Goal: Transaction & Acquisition: Obtain resource

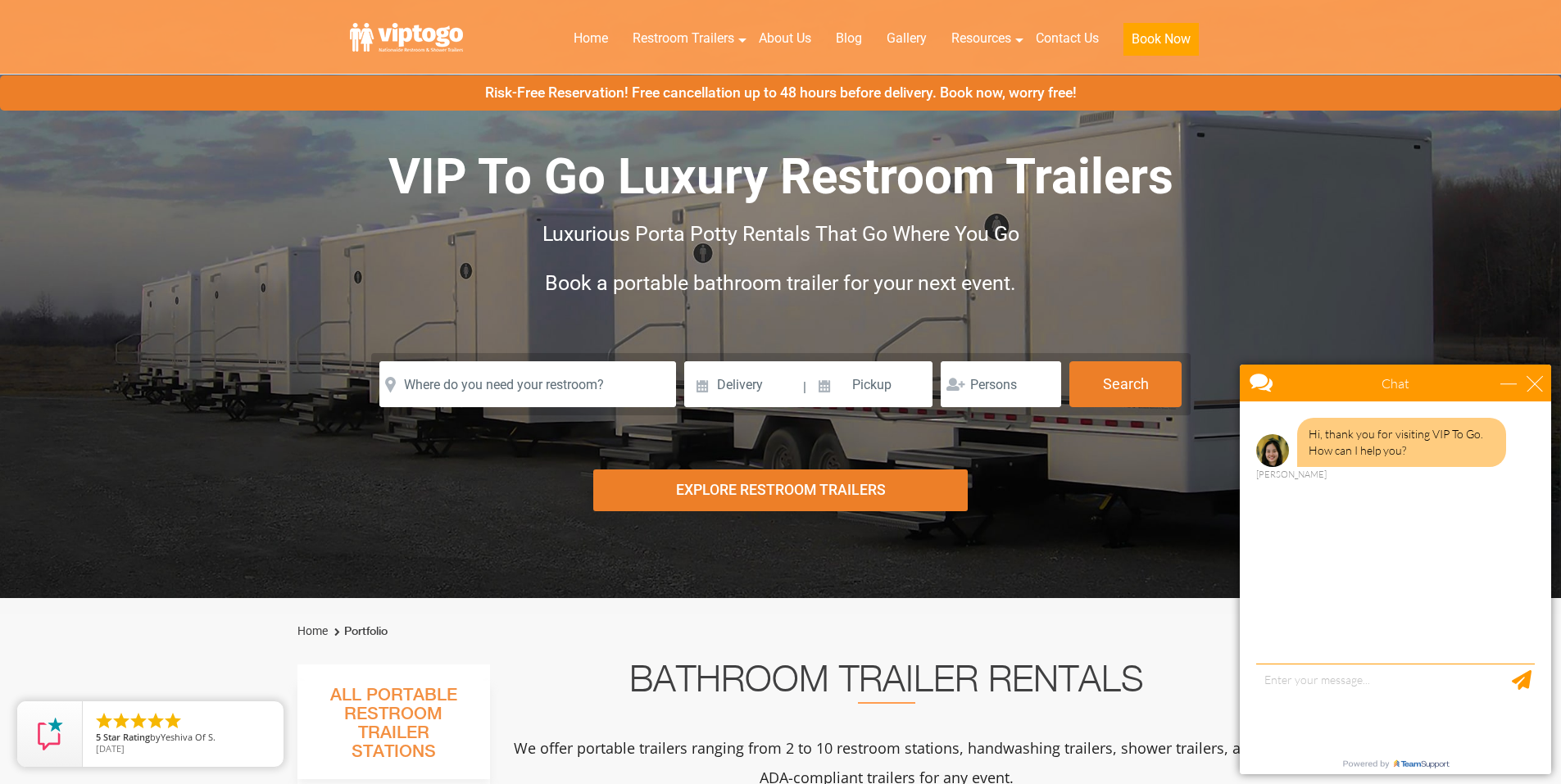
scroll to position [82, 0]
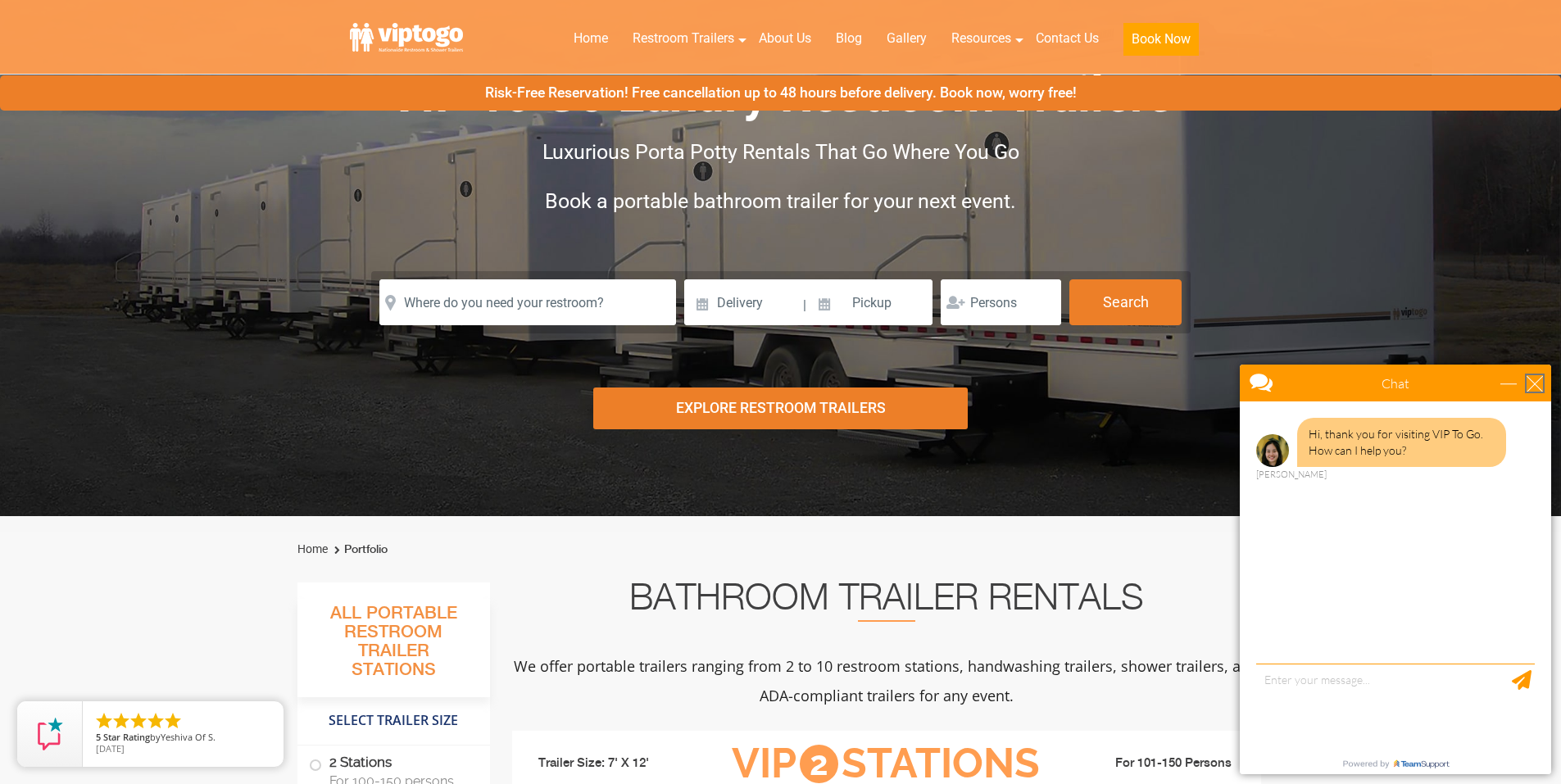
click at [1527, 385] on div "close" at bounding box center [1535, 383] width 16 height 16
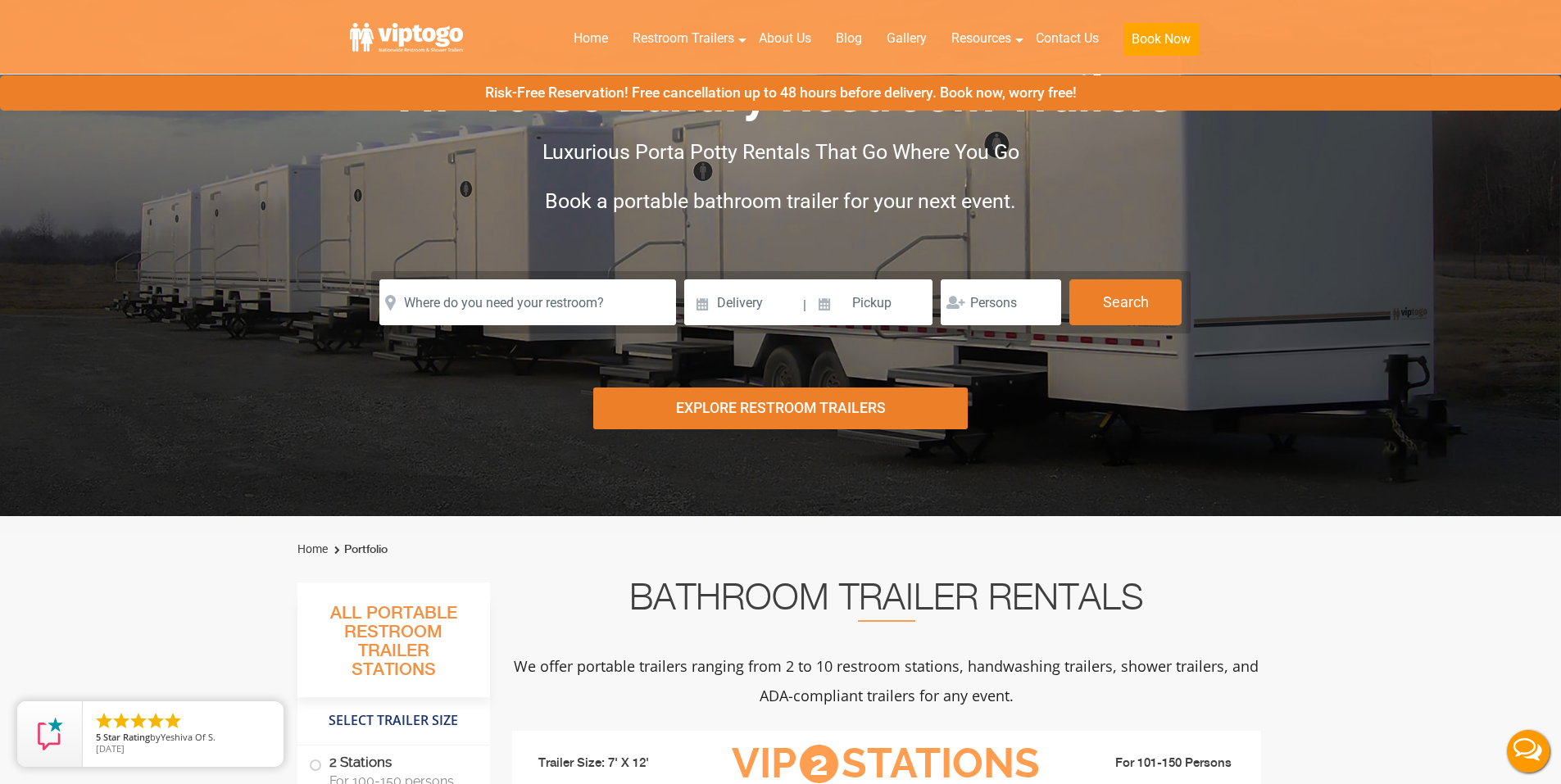
scroll to position [0, 0]
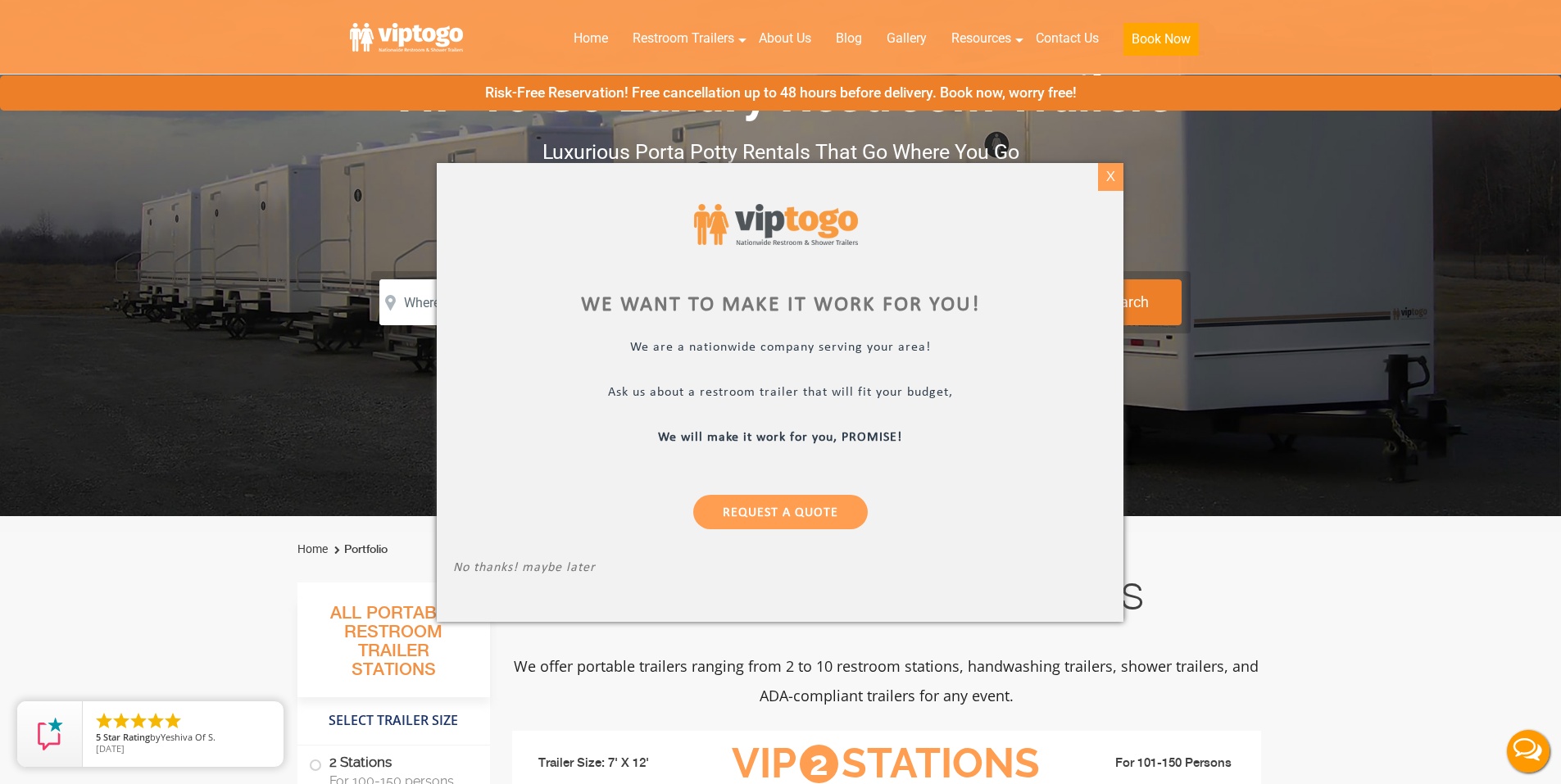
click at [1100, 182] on div "X" at bounding box center [1111, 177] width 25 height 28
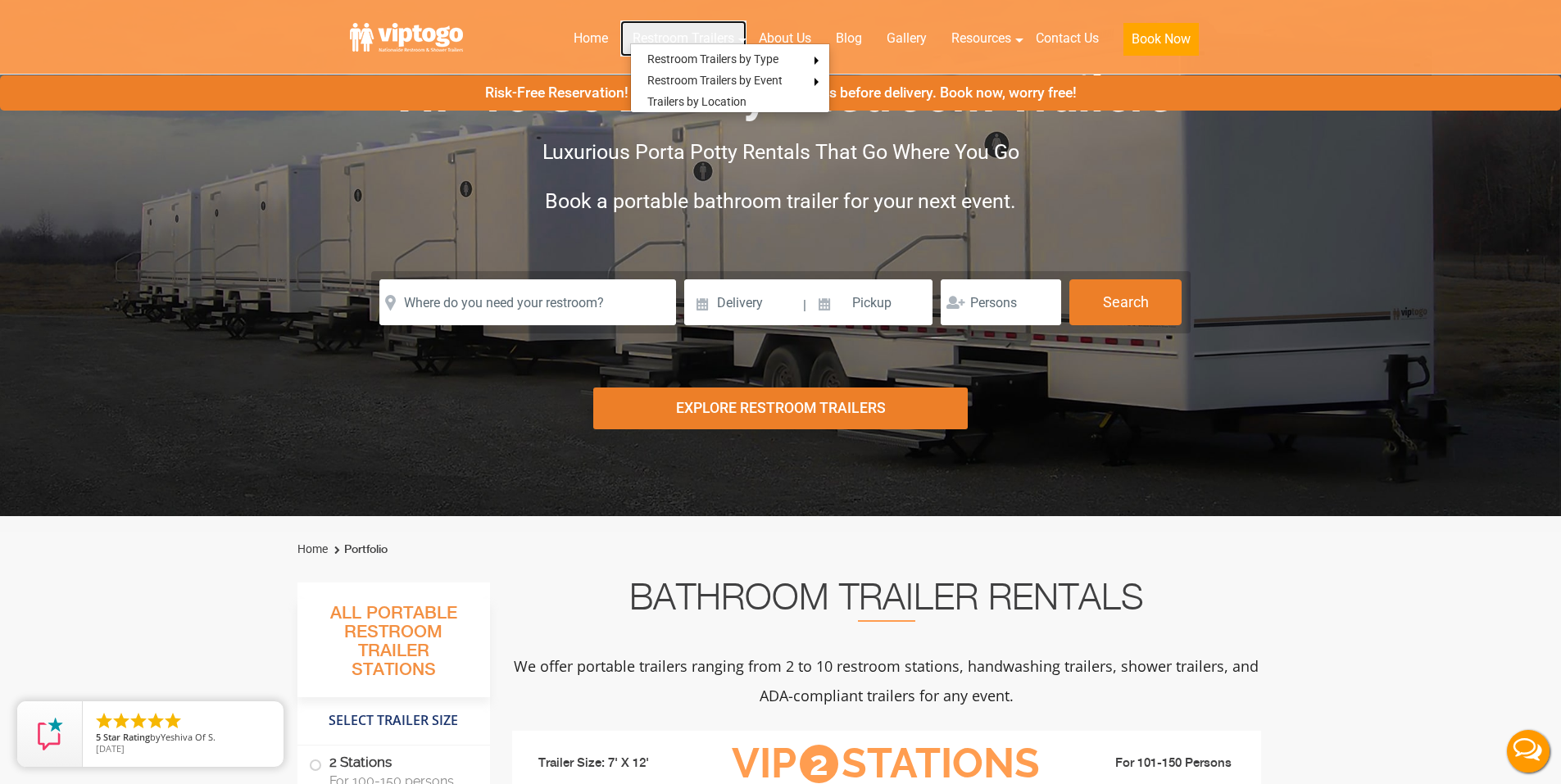
click at [717, 36] on link "Restroom Trailers" at bounding box center [683, 38] width 126 height 36
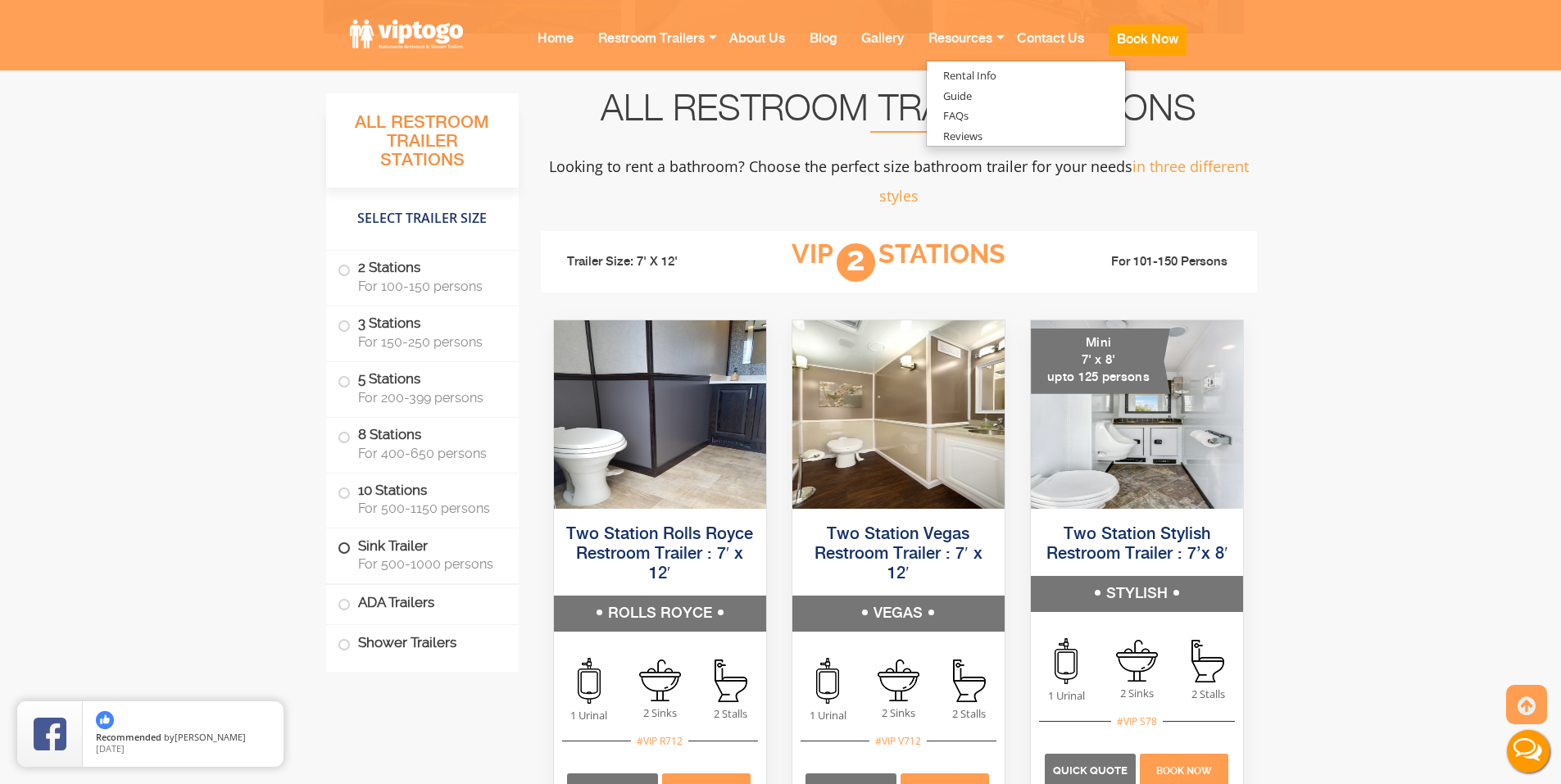
scroll to position [984, 0]
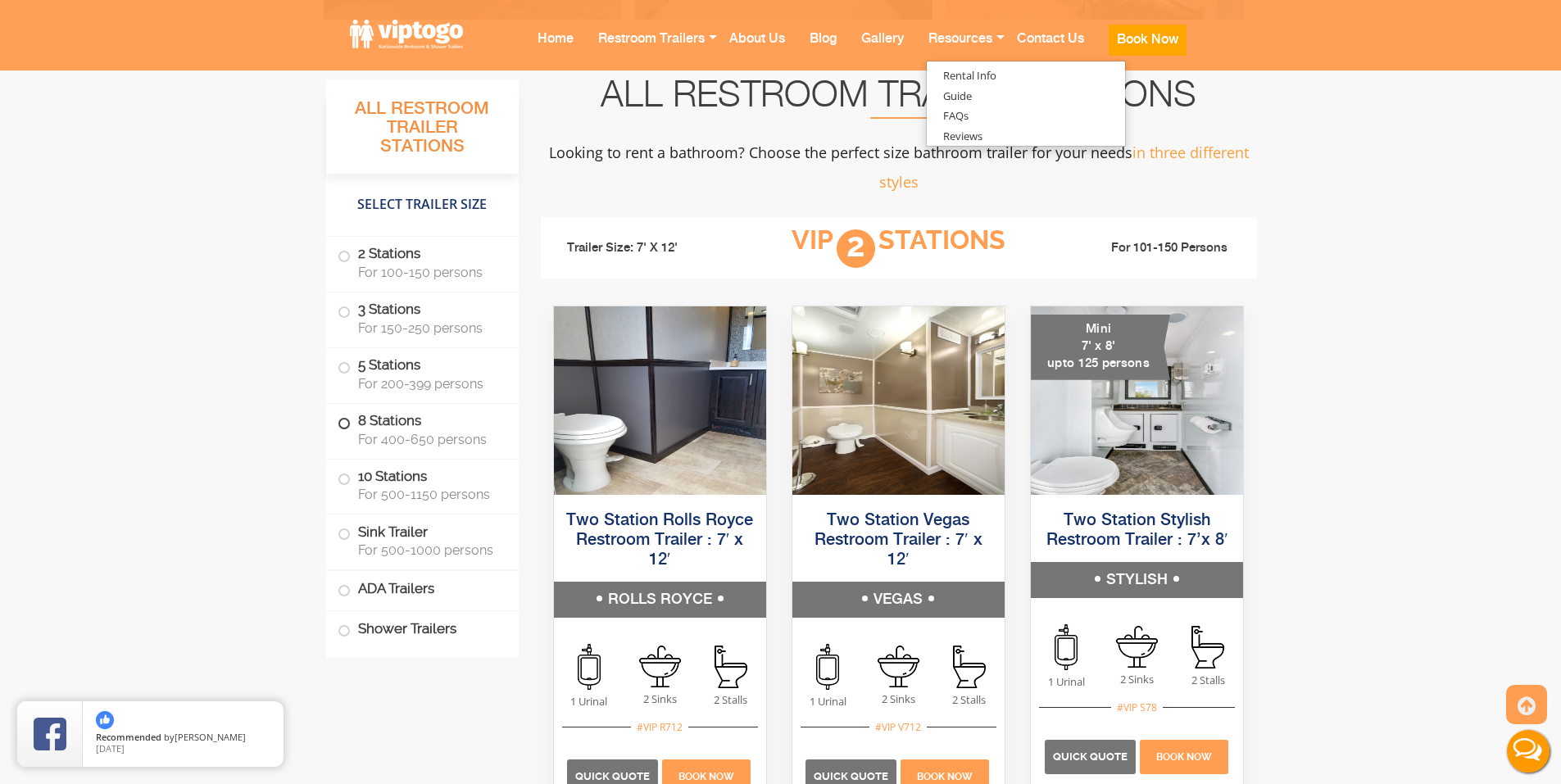
click at [380, 432] on span "For 400-650 persons" at bounding box center [428, 440] width 141 height 15
click at [342, 425] on span at bounding box center [344, 423] width 7 height 7
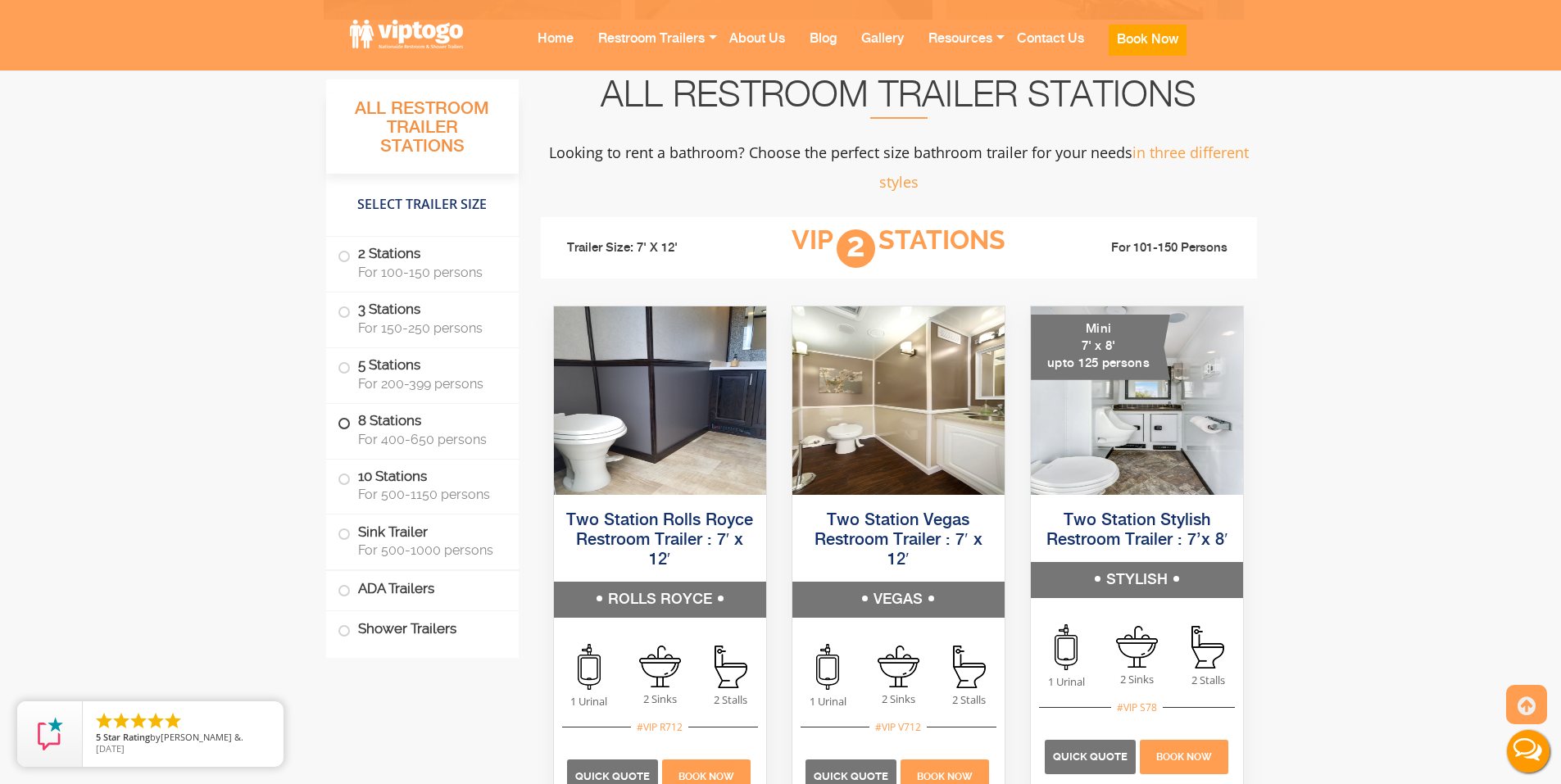
click at [422, 433] on span "For 400-650 persons" at bounding box center [428, 440] width 141 height 15
click at [395, 423] on label "8 Stations For 400-650 persons" at bounding box center [422, 429] width 170 height 51
click at [345, 427] on span at bounding box center [344, 423] width 7 height 7
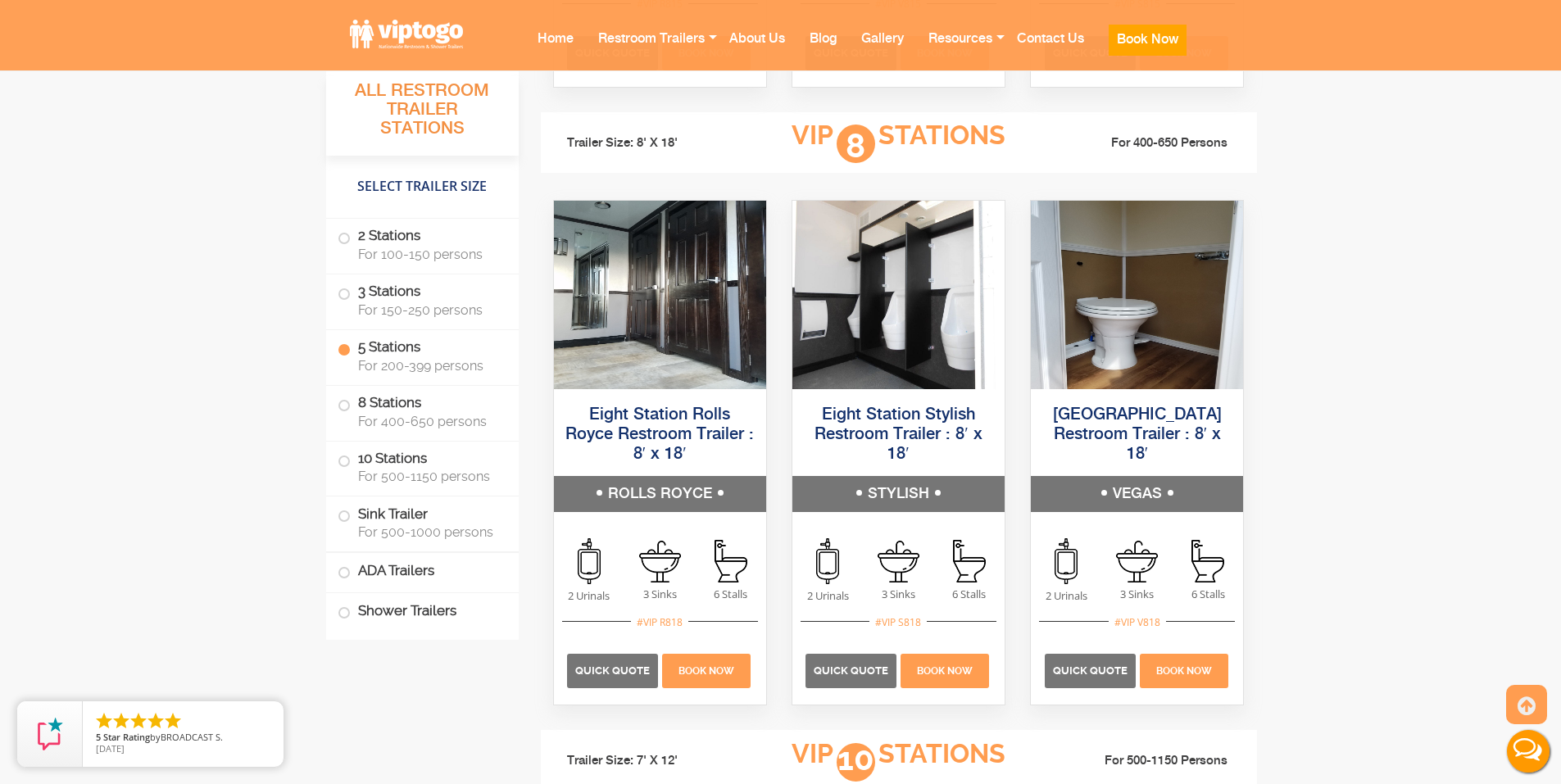
scroll to position [3360, 0]
click at [879, 553] on img at bounding box center [899, 561] width 42 height 42
click at [882, 491] on h5 "STYLISH" at bounding box center [899, 493] width 212 height 36
click at [863, 669] on span "Quick Quote" at bounding box center [852, 670] width 75 height 12
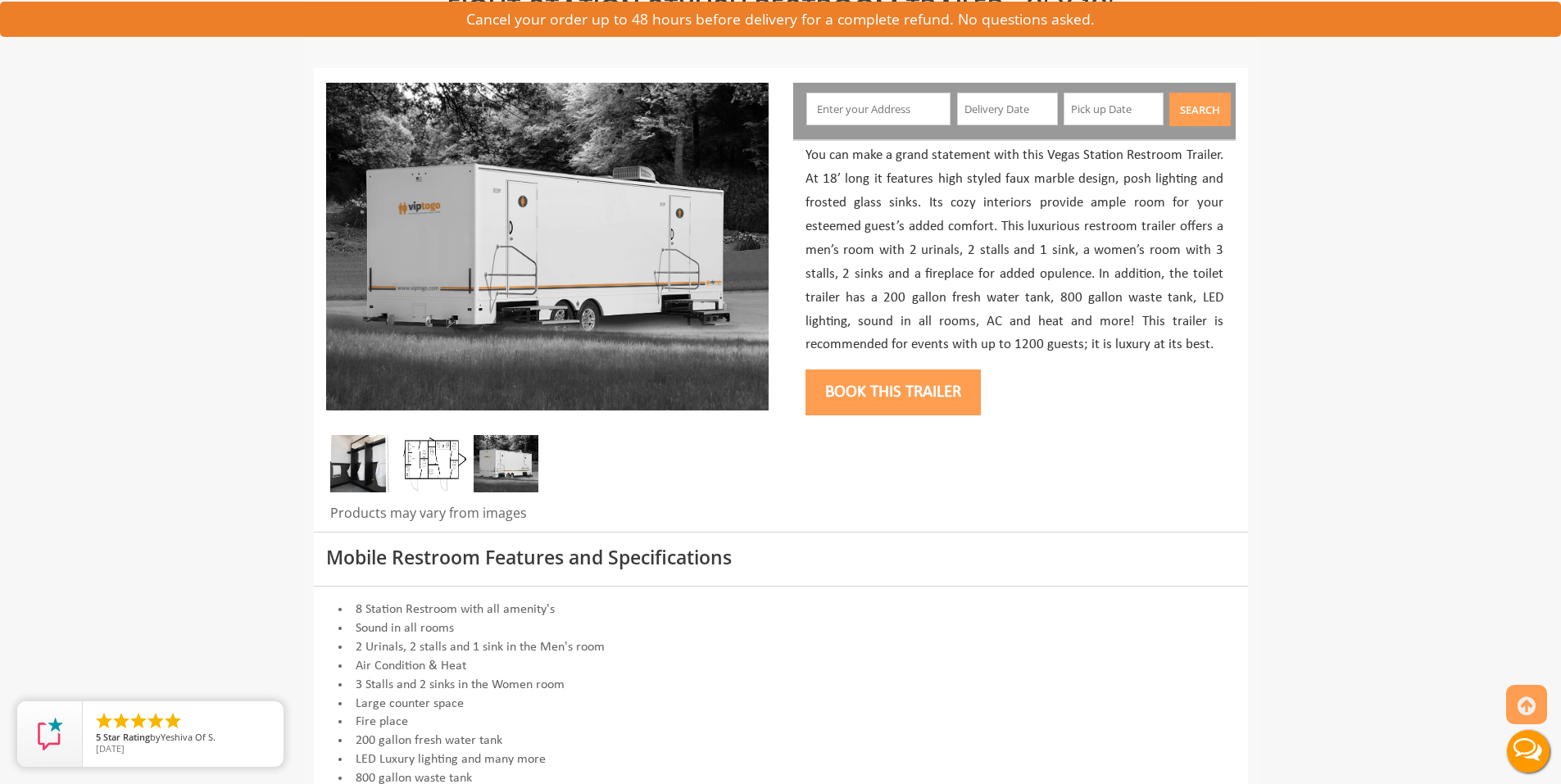
scroll to position [164, 0]
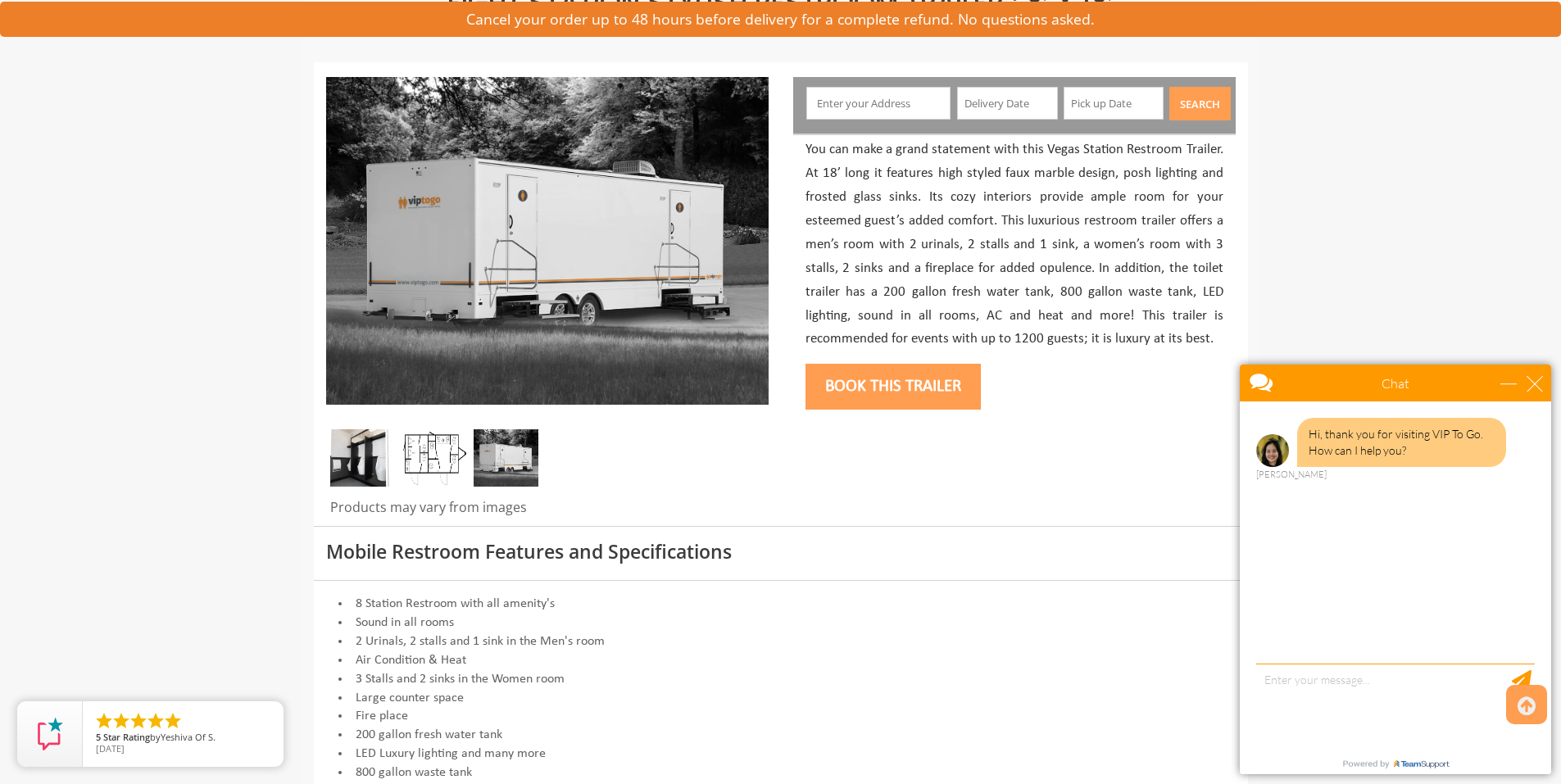
click at [438, 472] on img at bounding box center [433, 458] width 64 height 58
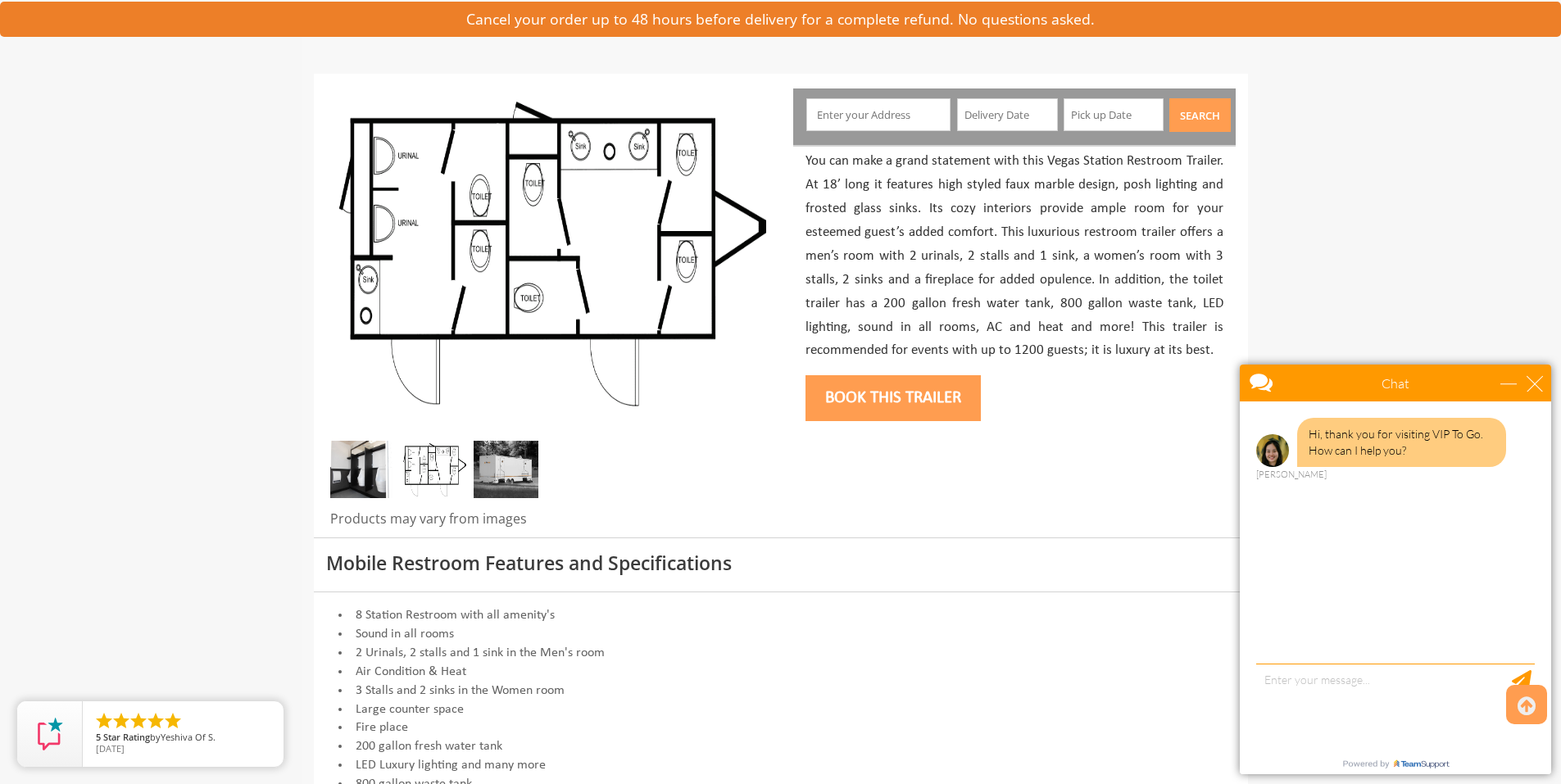
scroll to position [82, 0]
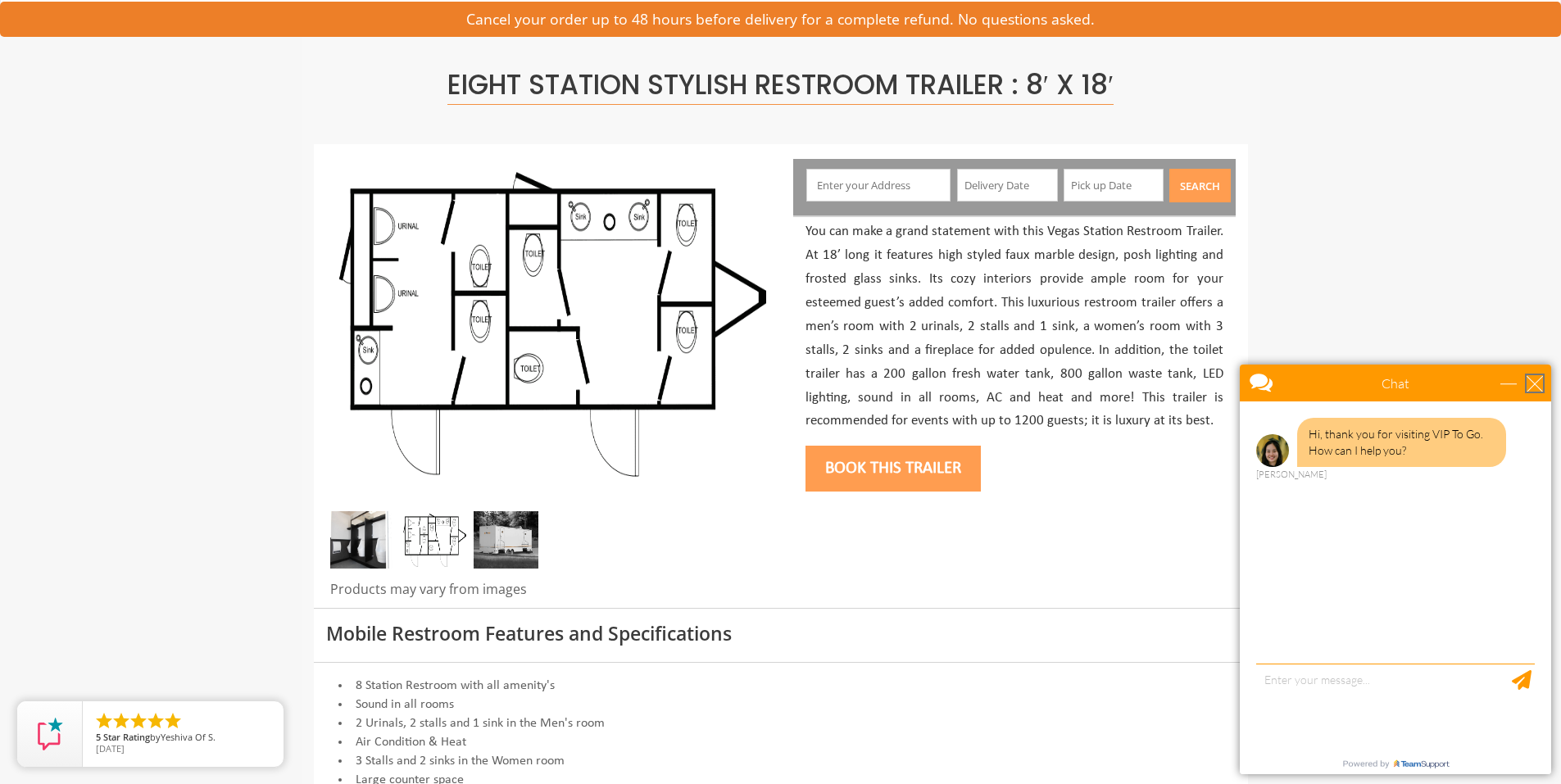
click at [1540, 386] on div "close" at bounding box center [1535, 383] width 16 height 16
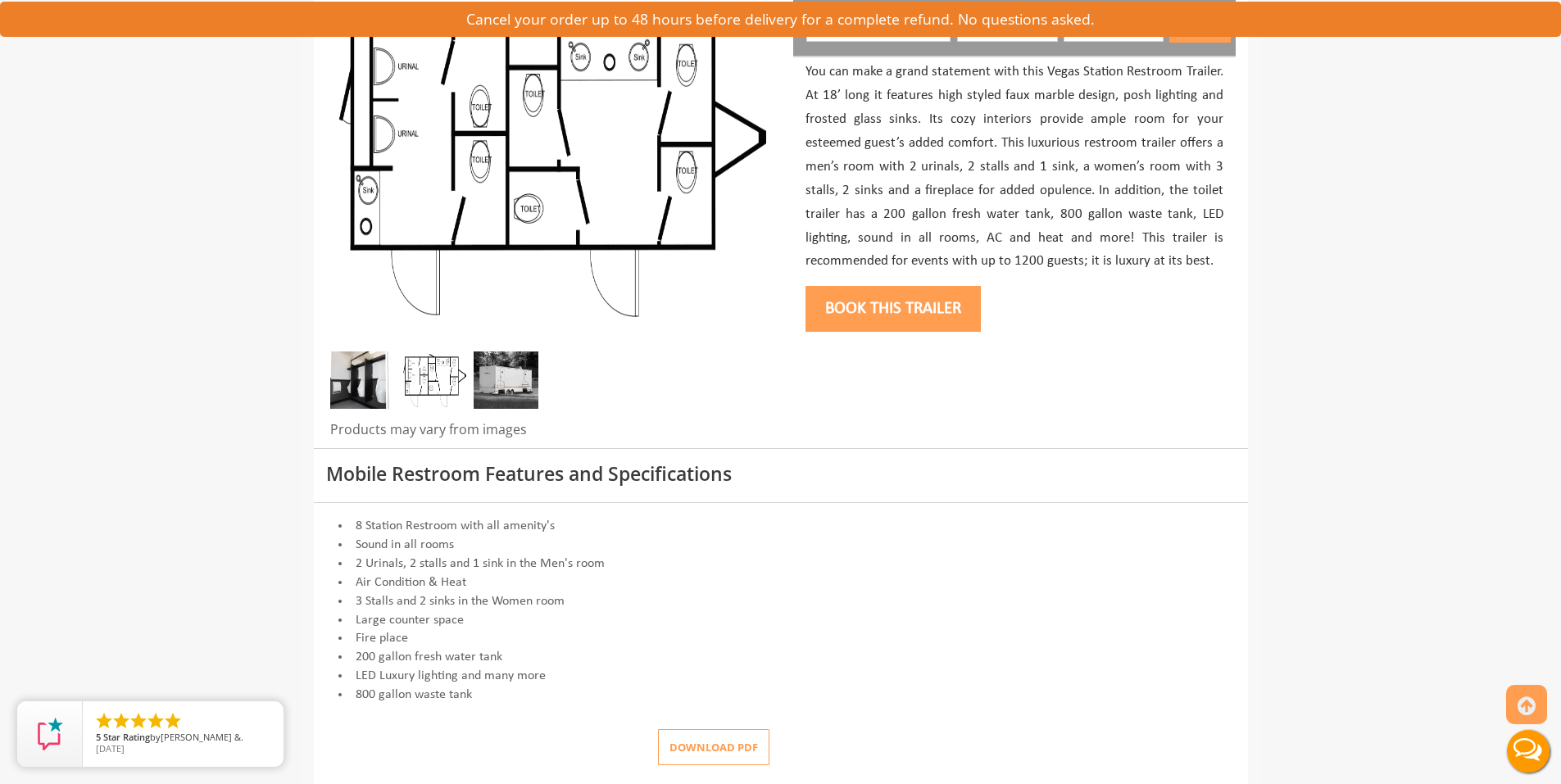
scroll to position [328, 0]
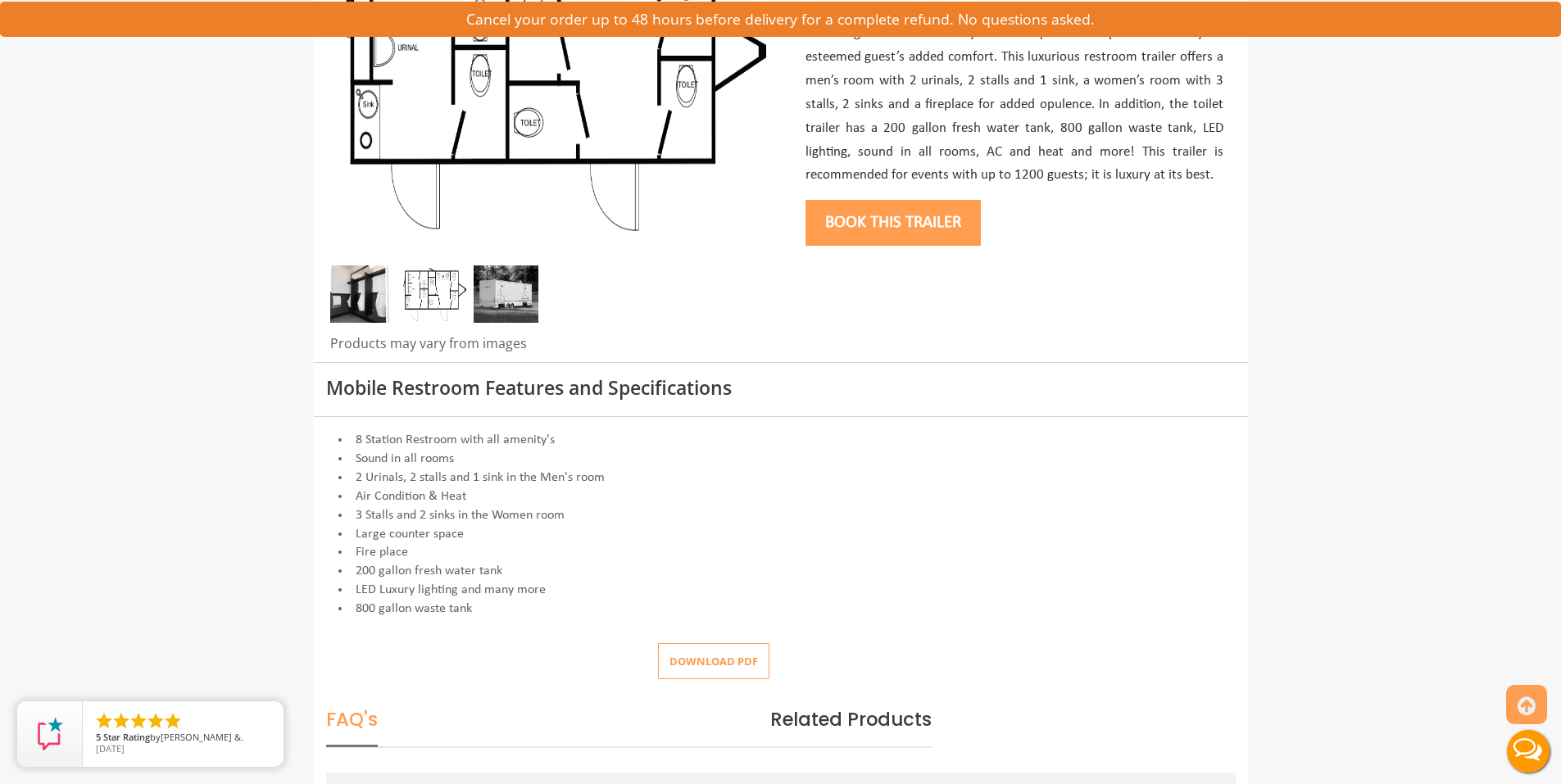
click at [741, 672] on button "Download pdf" at bounding box center [714, 661] width 111 height 36
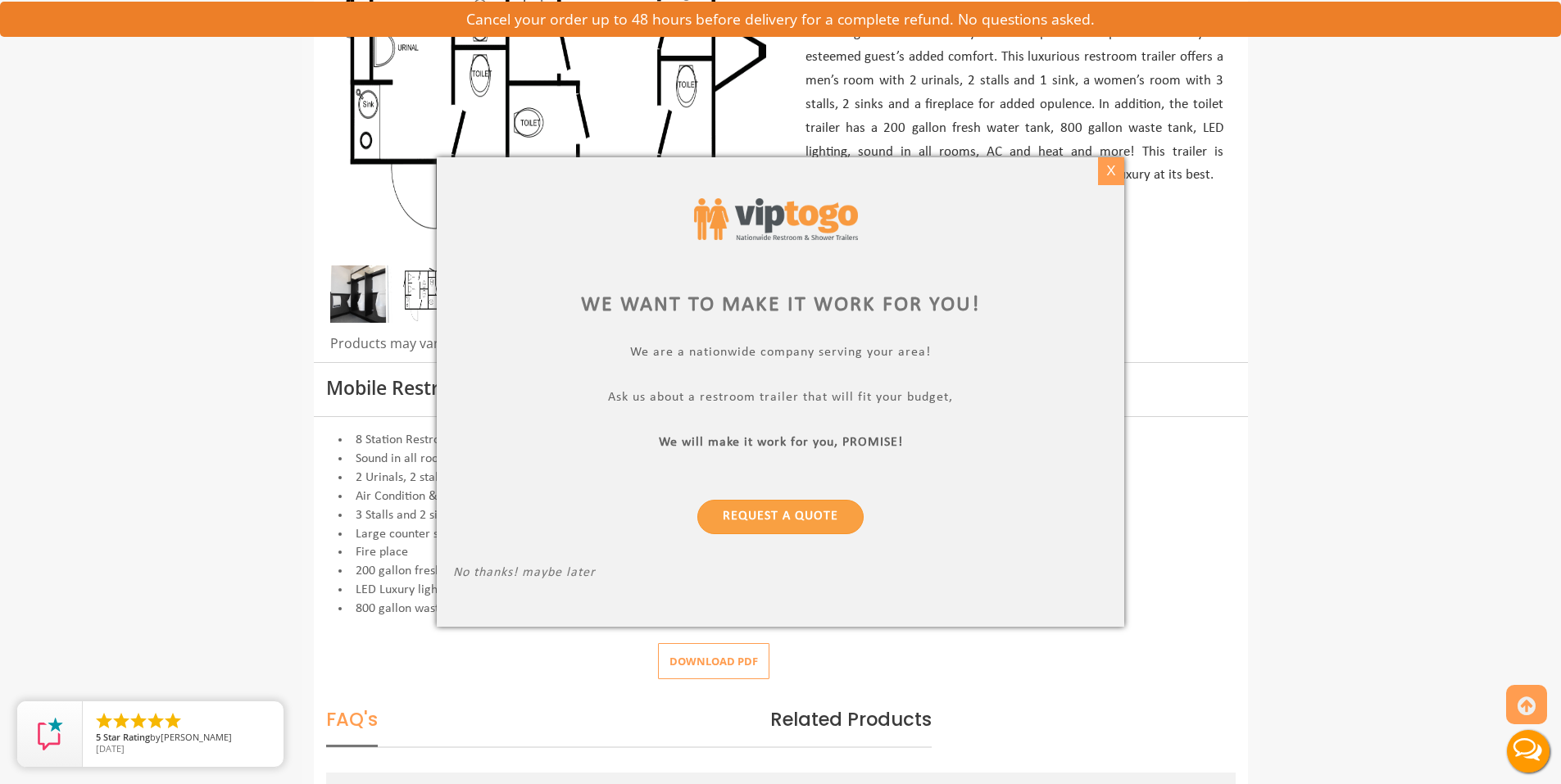
click at [1106, 171] on div "X" at bounding box center [1111, 171] width 25 height 28
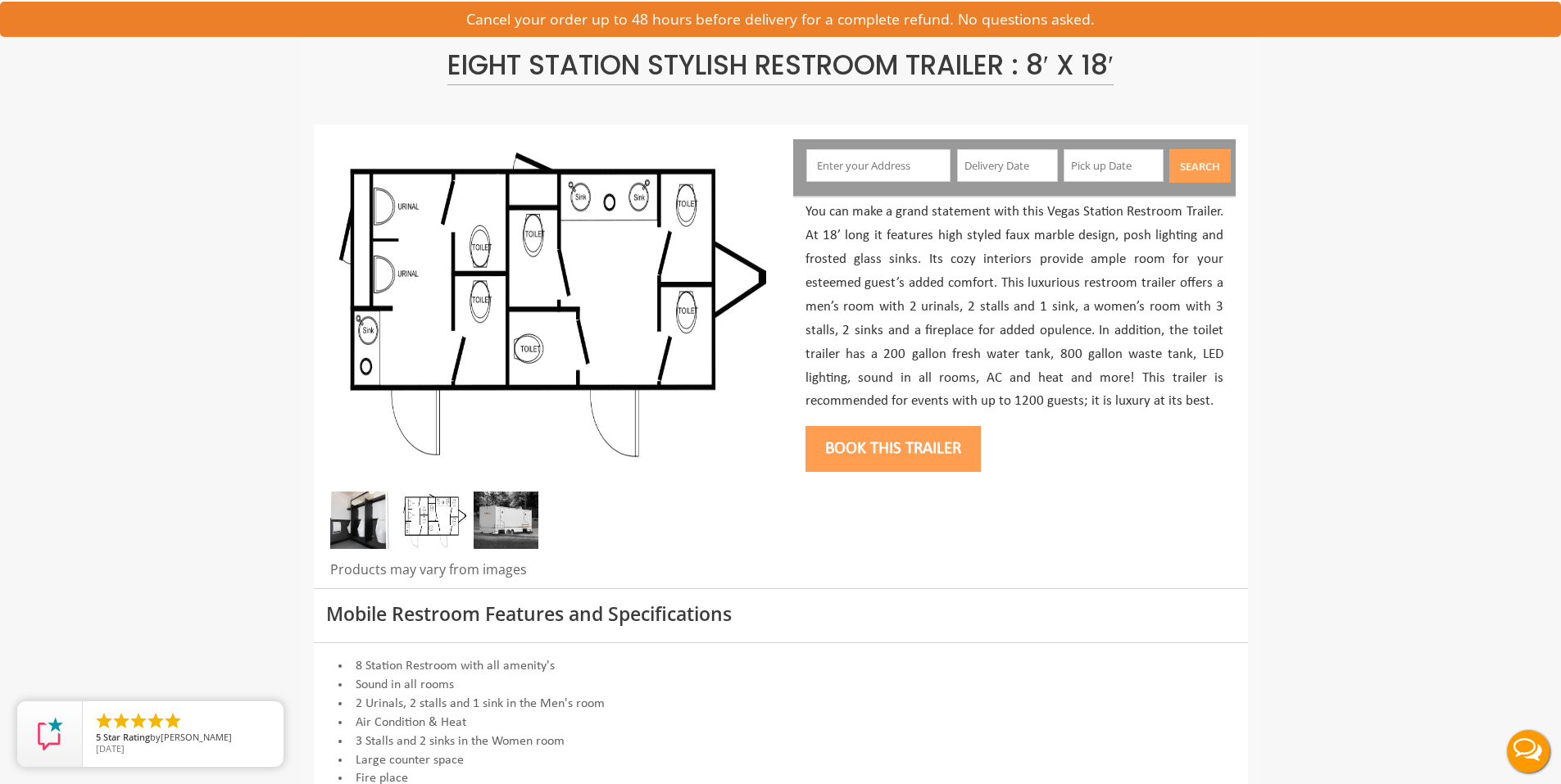
scroll to position [82, 0]
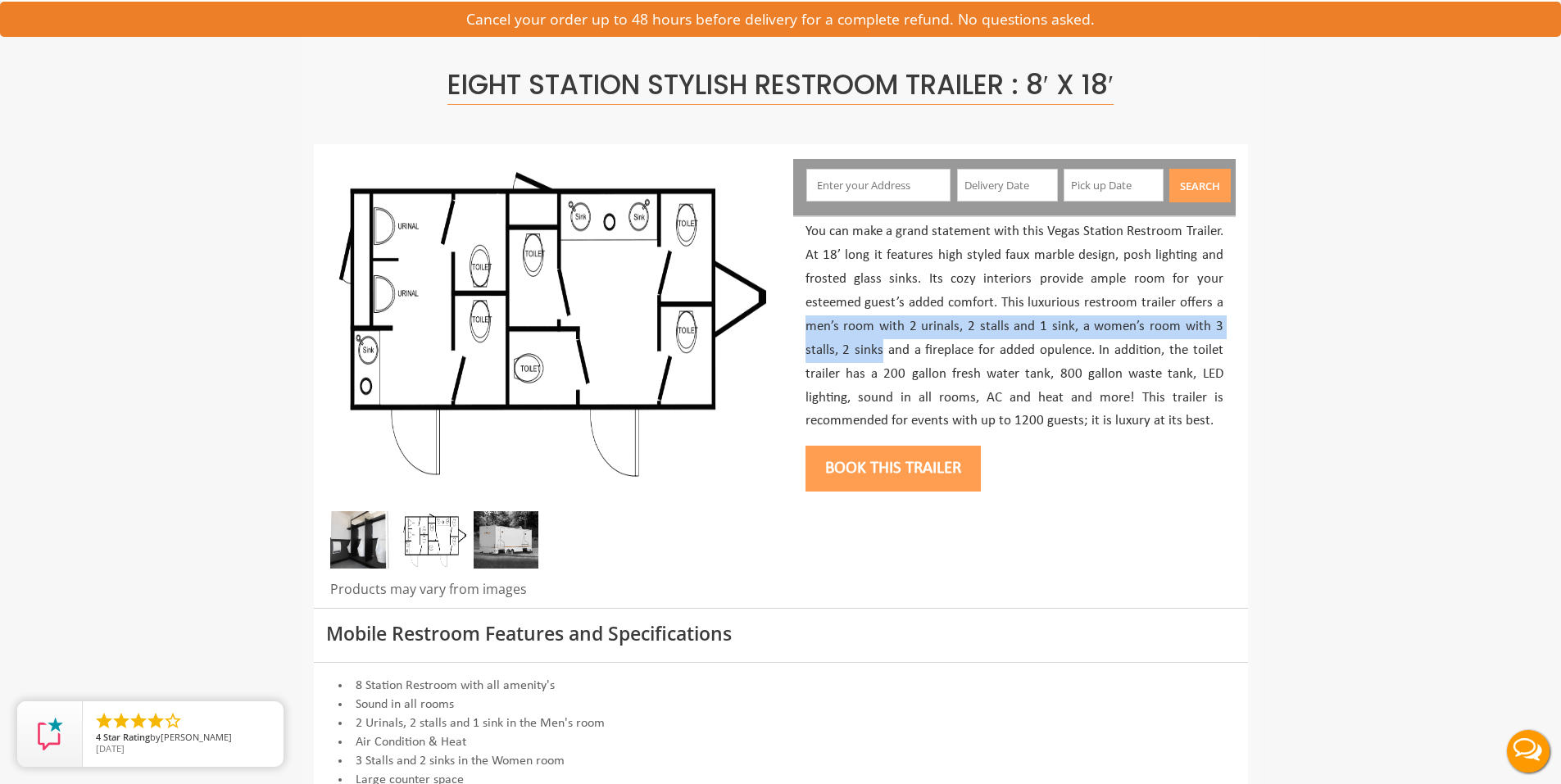
drag, startPoint x: 806, startPoint y: 326, endPoint x: 882, endPoint y: 344, distance: 78.1
click at [882, 344] on p "You can make a grand statement with this Vegas Station Restroom Trailer. At 18’…" at bounding box center [1014, 327] width 418 height 213
copy p "men’s room with 2 urinals, 2 stalls and 1 sink, a women’s room with 3 stalls, 2…"
click at [859, 374] on p "You can make a grand statement with this Vegas Station Restroom Trailer. At 18’…" at bounding box center [1014, 327] width 418 height 213
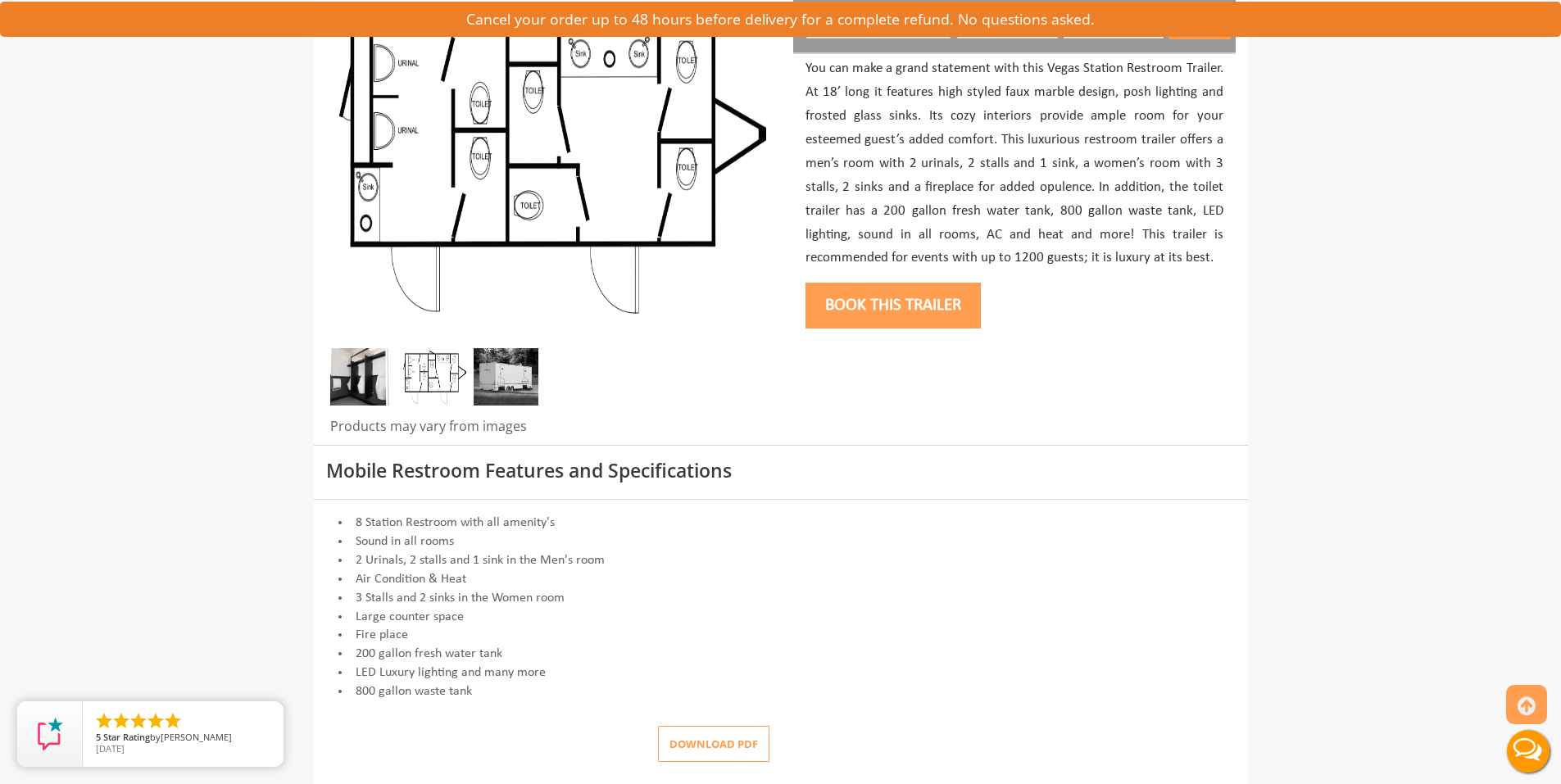
scroll to position [246, 0]
drag, startPoint x: 885, startPoint y: 210, endPoint x: 1050, endPoint y: 207, distance: 165.0
click at [1050, 207] on p "You can make a grand statement with this Vegas Station Restroom Trailer. At 18’…" at bounding box center [1014, 163] width 418 height 213
copy p "200 gallon fresh water tank"
click at [1186, 226] on p "You can make a grand statement with this Vegas Station Restroom Trailer. At 18’…" at bounding box center [1014, 163] width 418 height 213
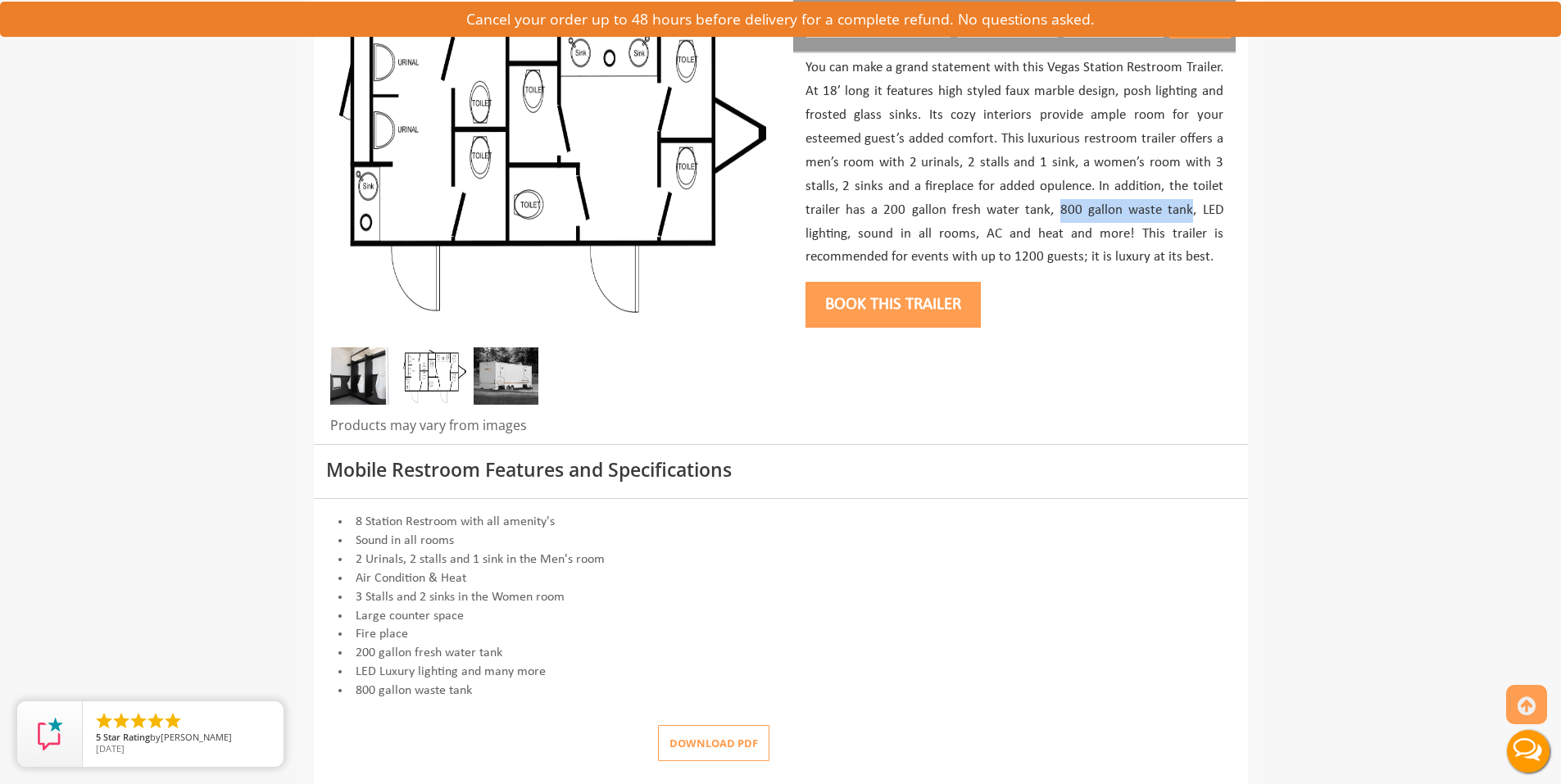
drag, startPoint x: 1062, startPoint y: 210, endPoint x: 1191, endPoint y: 203, distance: 129.2
click at [1191, 203] on p "You can make a grand statement with this Vegas Station Restroom Trailer. At 18’…" at bounding box center [1014, 163] width 418 height 213
copy p "800 gallon waste tank"
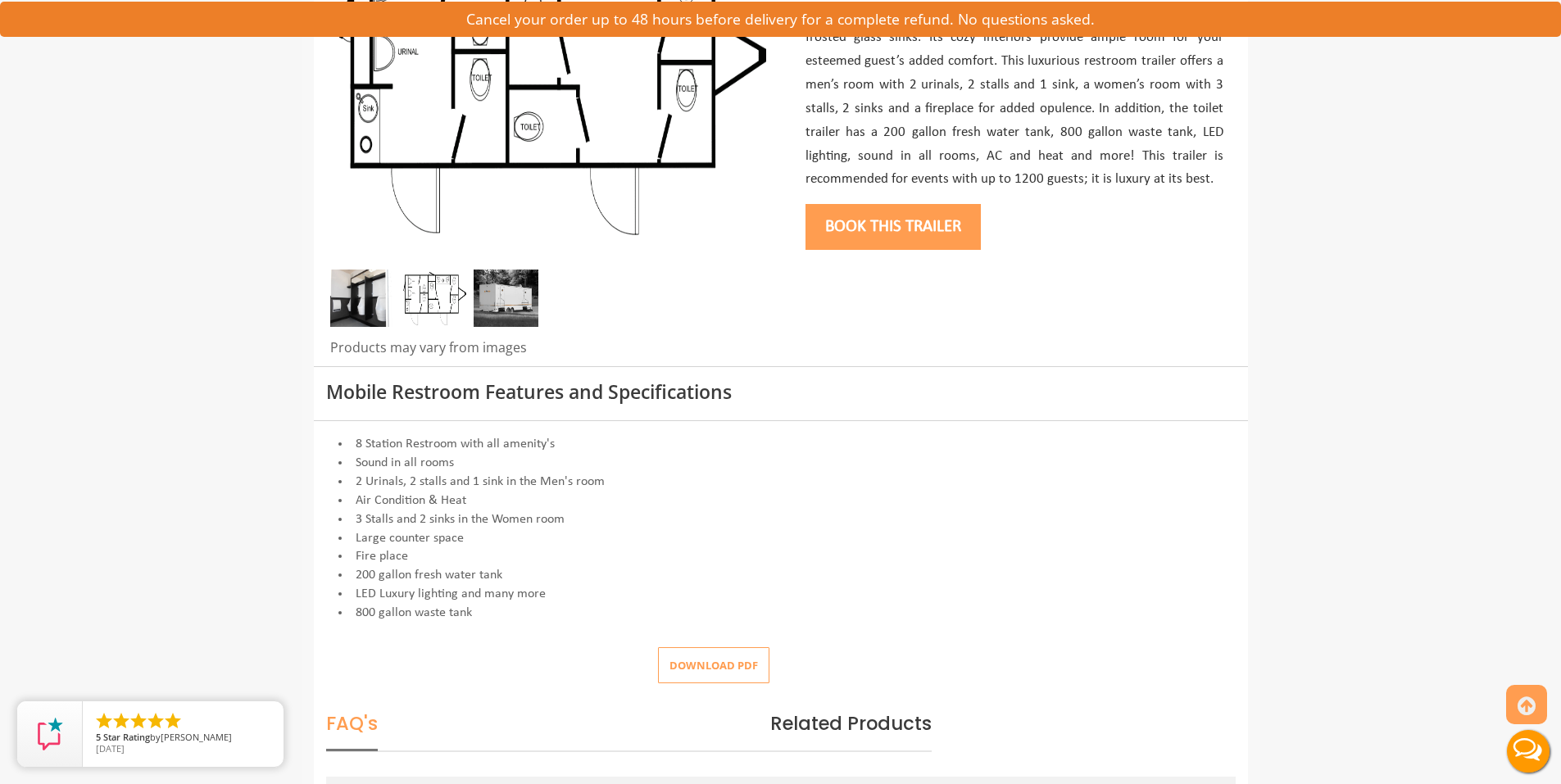
scroll to position [328, 0]
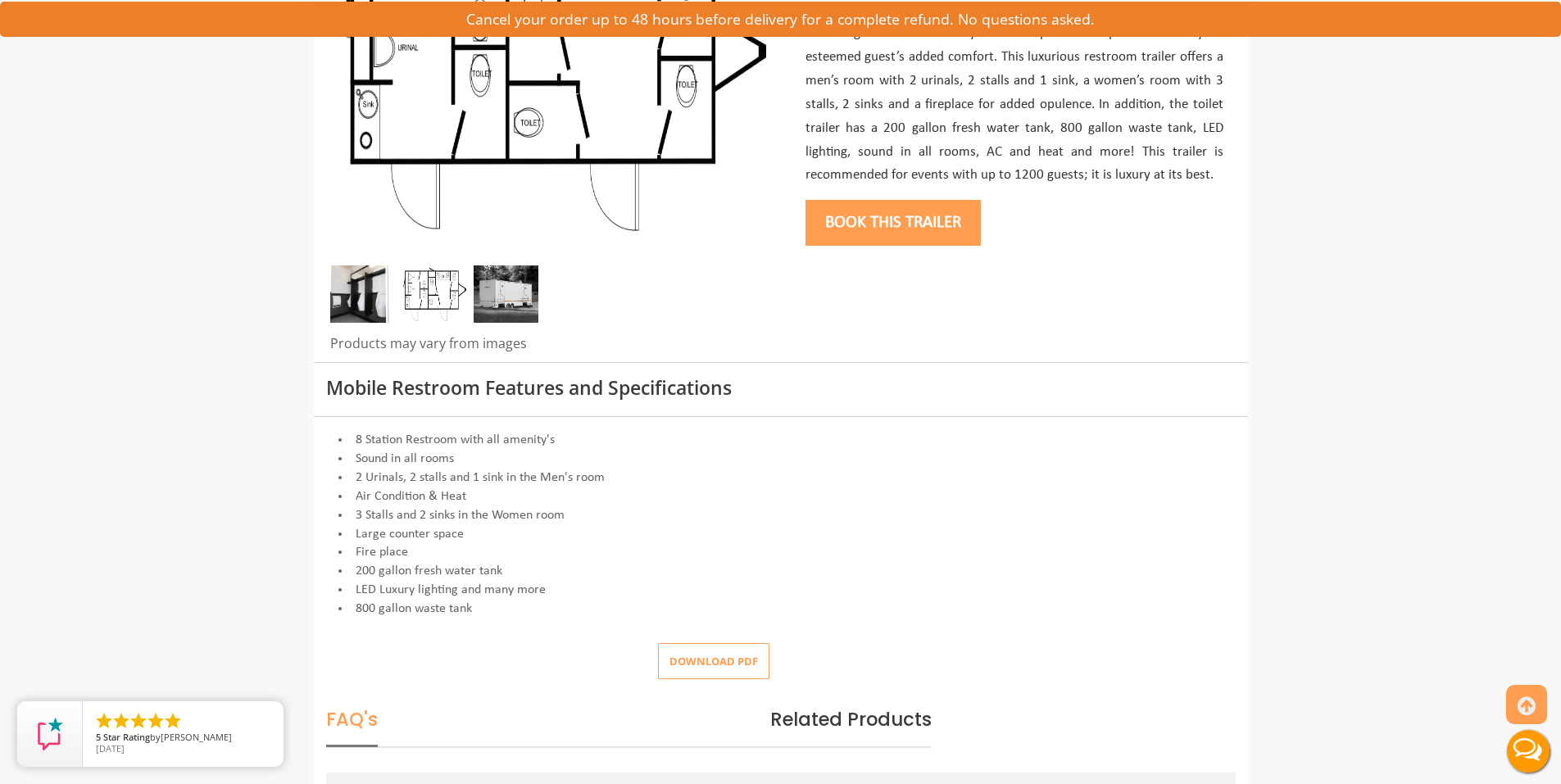
click at [517, 298] on img at bounding box center [505, 295] width 64 height 58
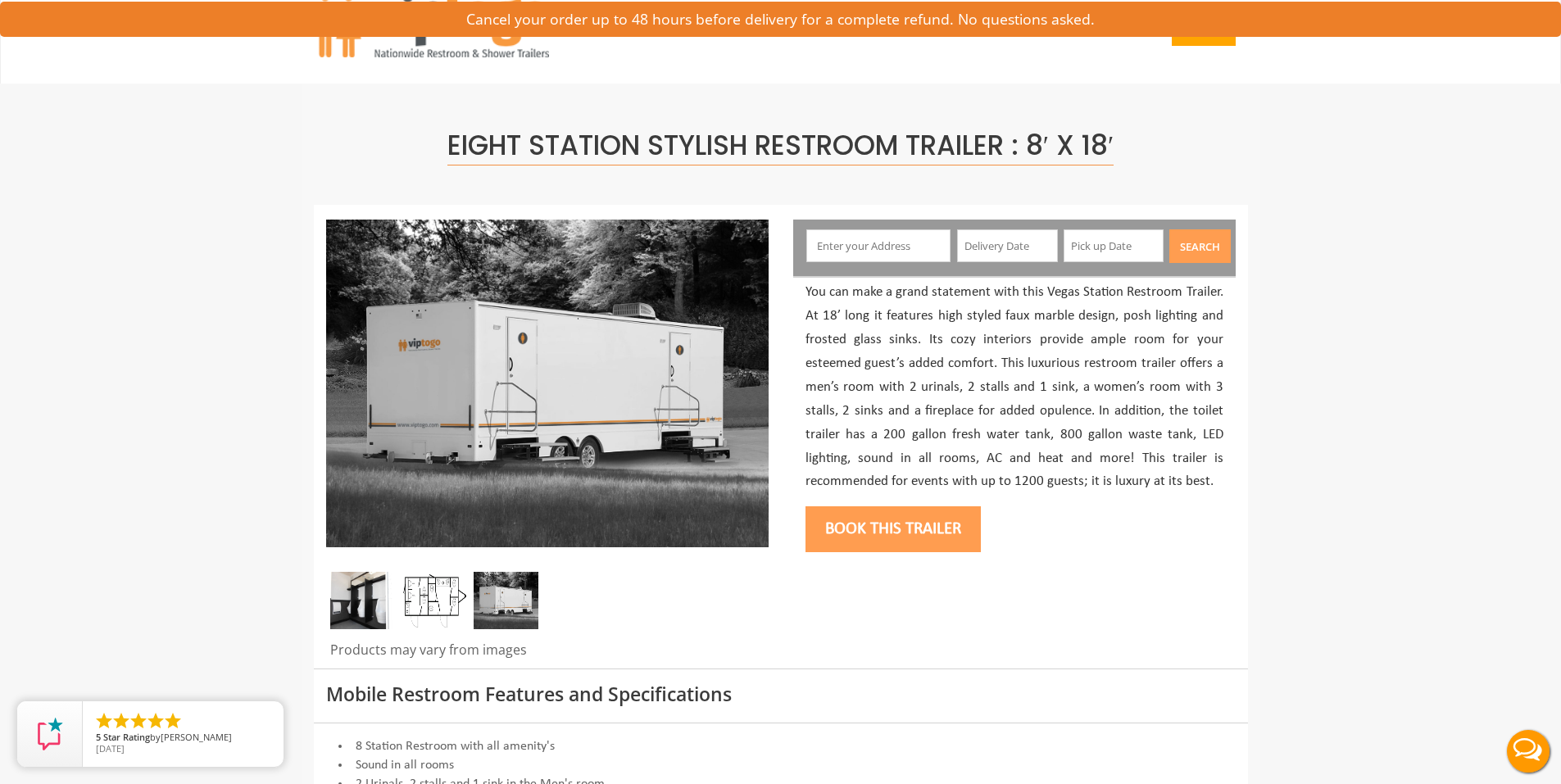
scroll to position [0, 0]
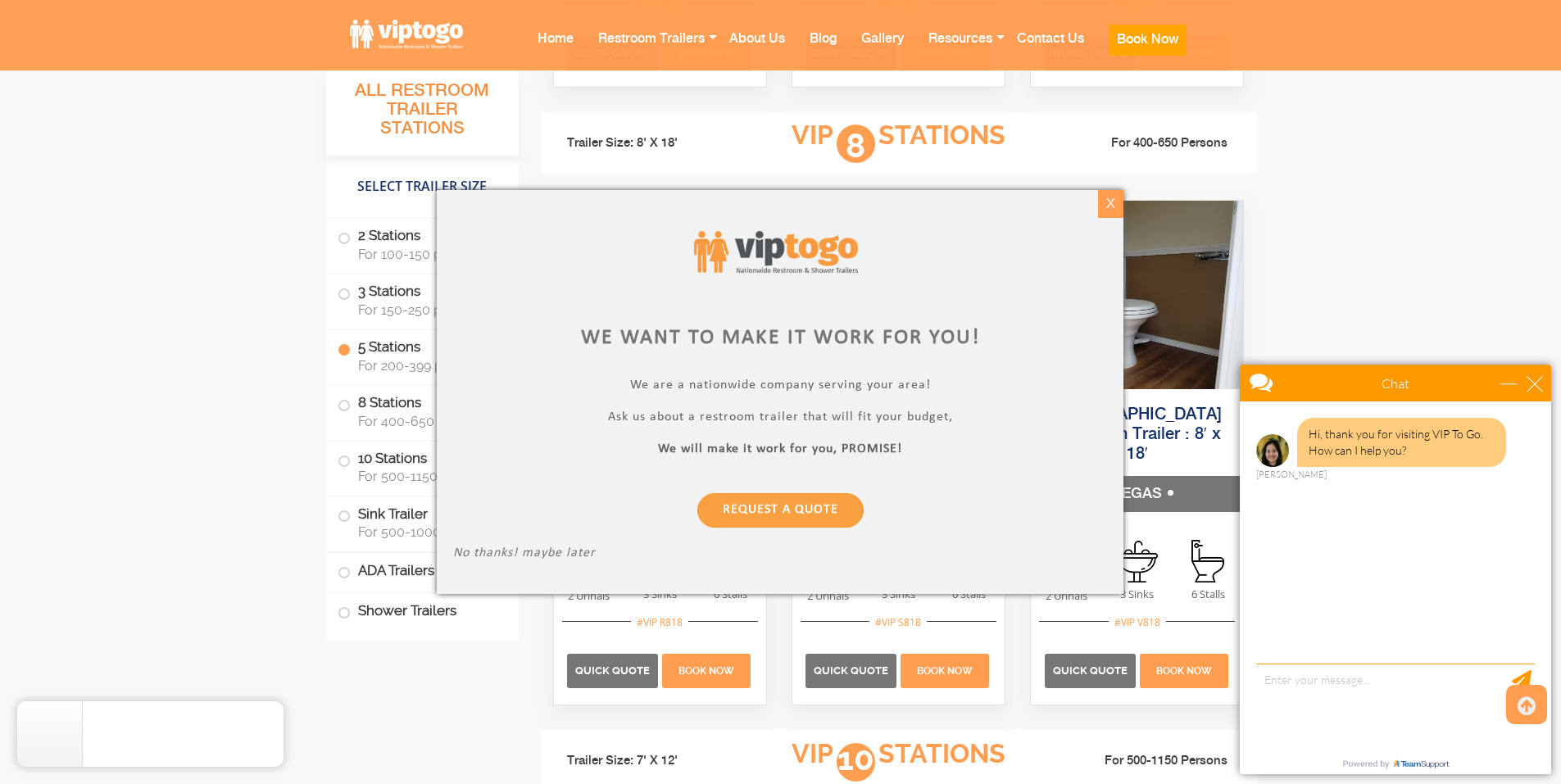
click at [1099, 208] on div "X" at bounding box center [1111, 203] width 25 height 28
